Goal: Navigation & Orientation: Understand site structure

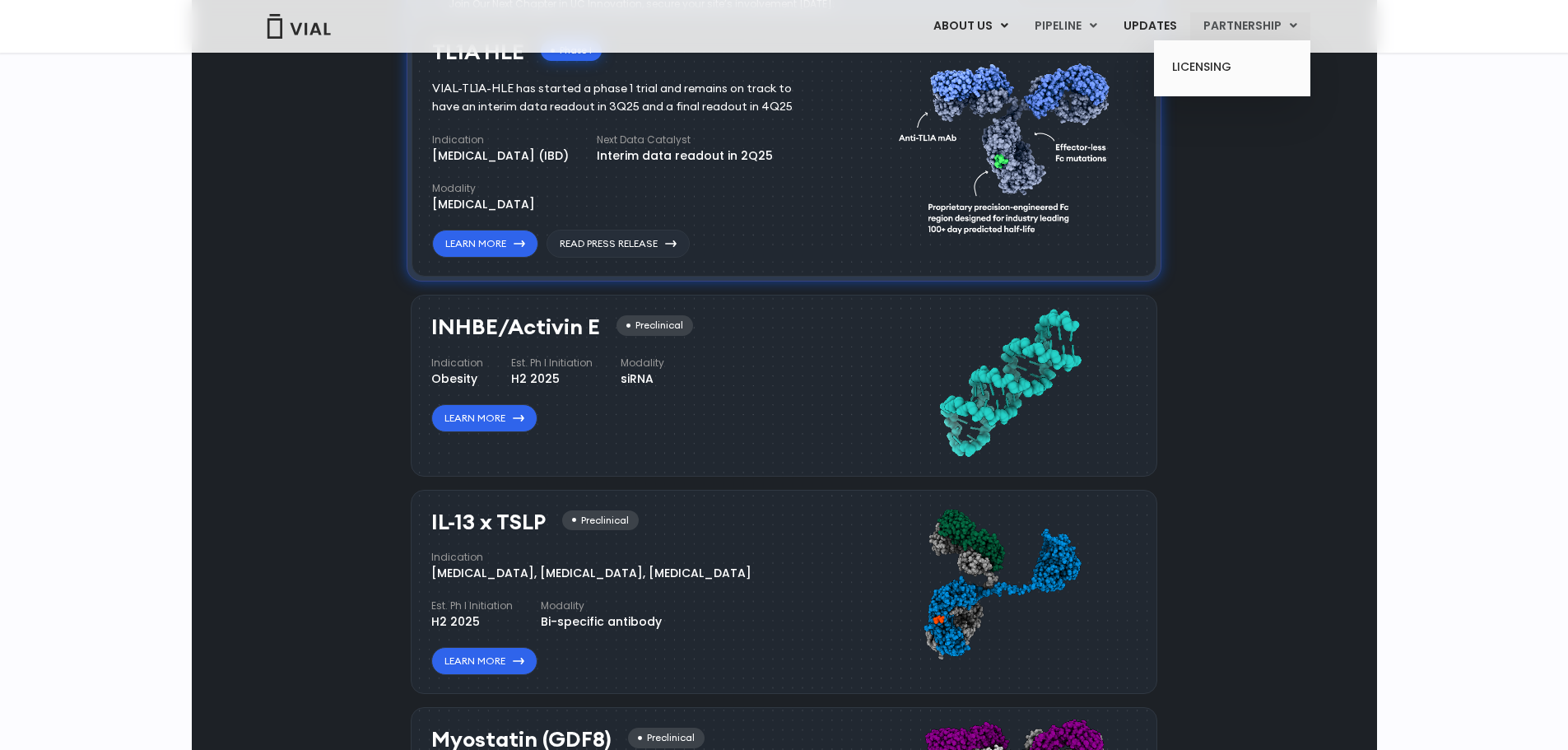
click at [1258, 41] on ul "LICENSING" at bounding box center [1232, 68] width 157 height 57
click at [1257, 31] on link "PARTNERSHIP" at bounding box center [1250, 26] width 121 height 28
